Goal: Task Accomplishment & Management: Manage account settings

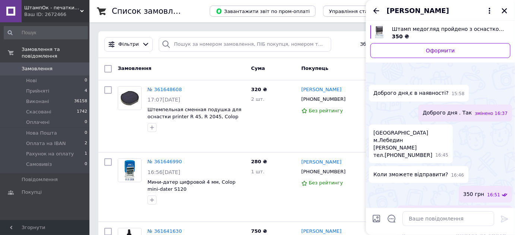
scroll to position [251, 0]
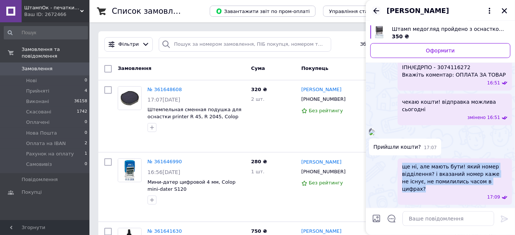
click at [374, 10] on icon "Назад" at bounding box center [376, 11] width 6 height 6
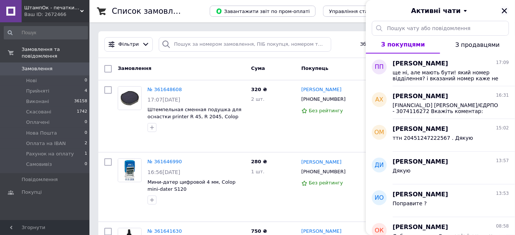
click at [506, 10] on icon "Закрити" at bounding box center [504, 10] width 7 height 7
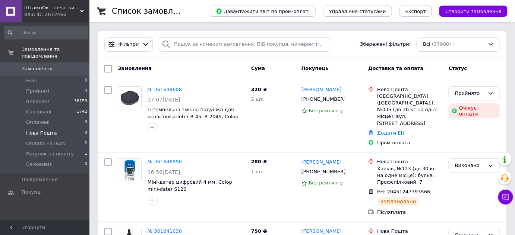
click at [50, 130] on span "Нова Пошта" at bounding box center [41, 133] width 31 height 7
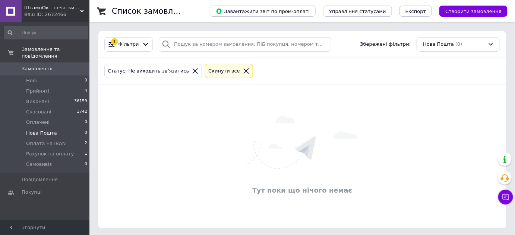
click at [39, 66] on span "Замовлення" at bounding box center [37, 69] width 31 height 7
